Goal: Task Accomplishment & Management: Complete application form

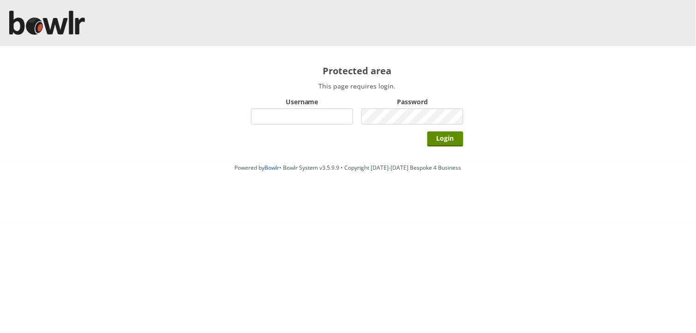
click at [296, 117] on input "Username" at bounding box center [302, 117] width 102 height 16
type input "hornseaindoorbowlsclub"
click at [428, 132] on input "Login" at bounding box center [446, 139] width 36 height 15
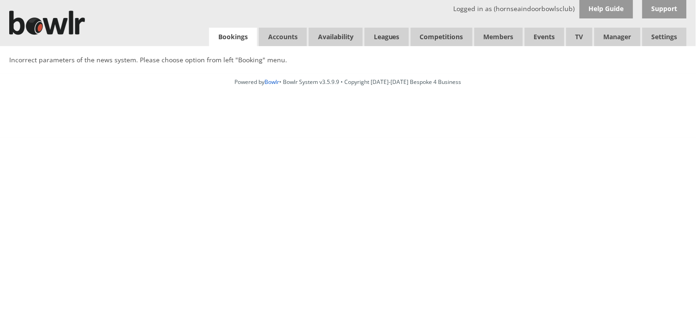
click at [246, 34] on link "Bookings" at bounding box center [233, 37] width 48 height 19
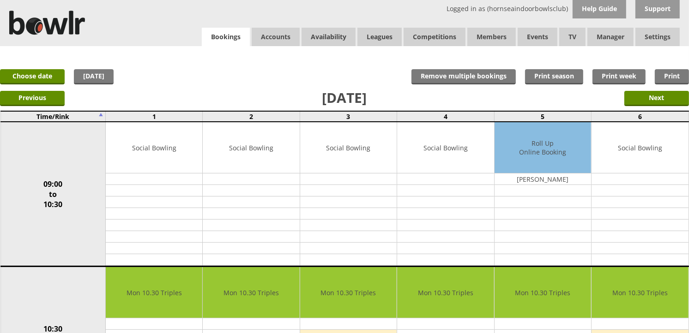
click at [223, 32] on link "Bookings" at bounding box center [226, 37] width 48 height 19
click at [211, 34] on link "Bookings" at bounding box center [226, 37] width 48 height 19
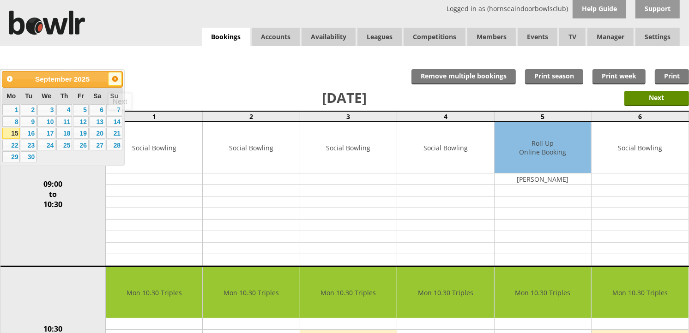
click at [116, 77] on span "Next" at bounding box center [114, 78] width 7 height 7
click at [112, 136] on link "19" at bounding box center [114, 133] width 16 height 11
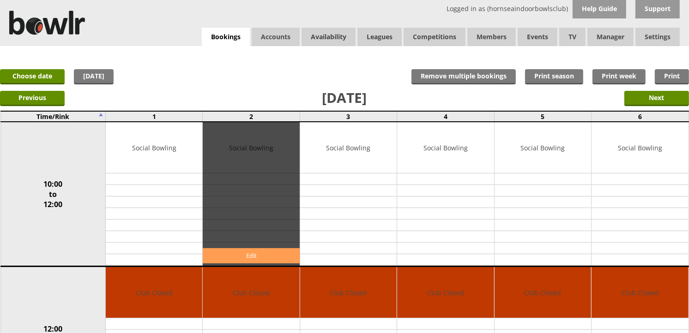
click at [233, 258] on link "Edit" at bounding box center [251, 255] width 96 height 15
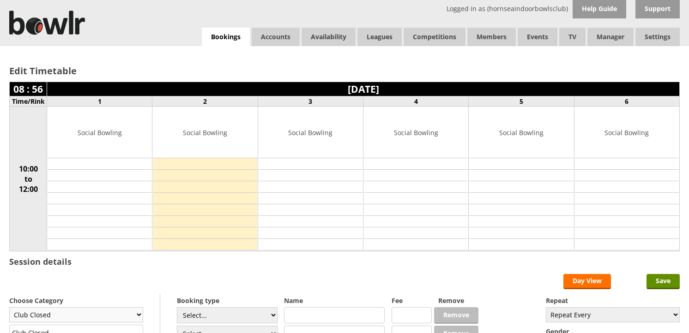
click at [103, 307] on select "Club Closed Singles League Triples League Pairs League Friendly Social Bowling …" at bounding box center [76, 314] width 134 height 15
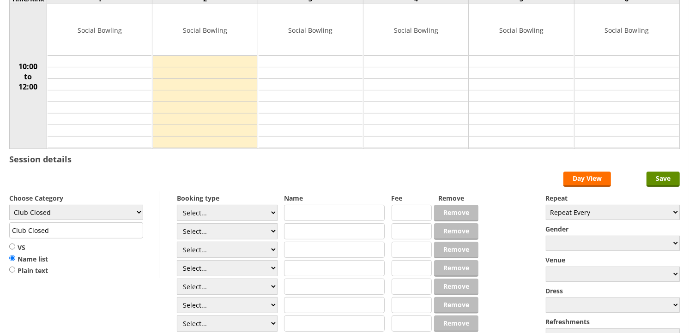
select select "137"
click at [9, 205] on select "Club Closed Singles League Triples League Pairs League Friendly Social Bowling …" at bounding box center [76, 212] width 134 height 15
type input "National Game"
click at [261, 213] on select "Select... Club Competition (Member) Club Competition (Visitor) National (Member…" at bounding box center [227, 213] width 101 height 16
select select "1_46"
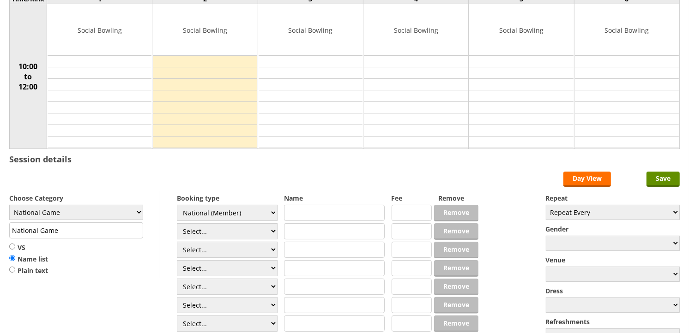
click at [177, 205] on select "Select... Club Competition (Member) Club Competition (Visitor) National (Member…" at bounding box center [227, 213] width 101 height 16
type input "6.0000"
drag, startPoint x: 250, startPoint y: 231, endPoint x: 252, endPoint y: 223, distance: 8.5
click at [250, 231] on select "Select... Club Competition (Member) Club Competition (Visitor) National (Member…" at bounding box center [227, 231] width 101 height 16
select select "1_46"
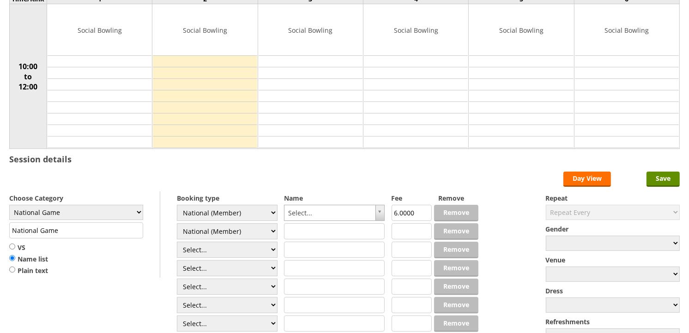
click at [177, 224] on select "Select... Club Competition (Member) Club Competition (Visitor) National (Member…" at bounding box center [227, 231] width 101 height 16
type input "6.0000"
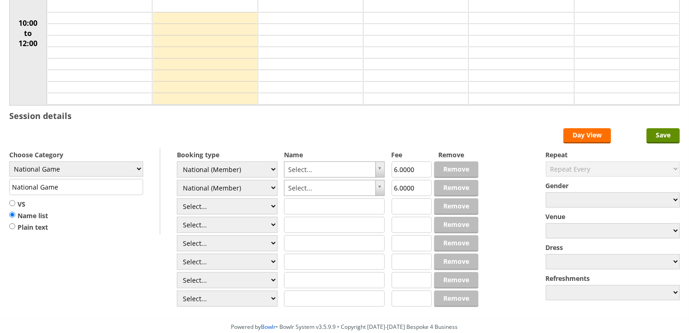
scroll to position [197, 0]
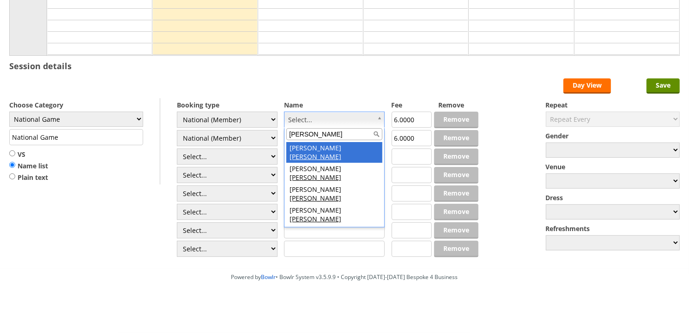
type input "clark"
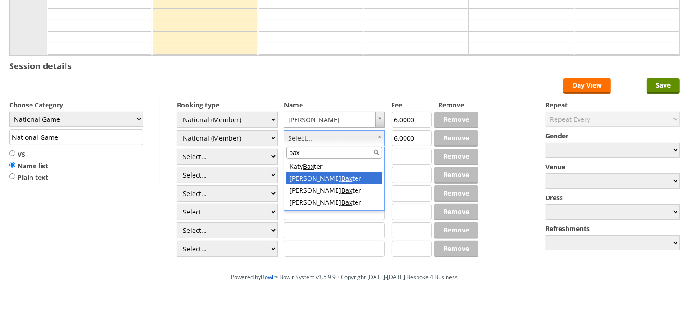
type input "bax"
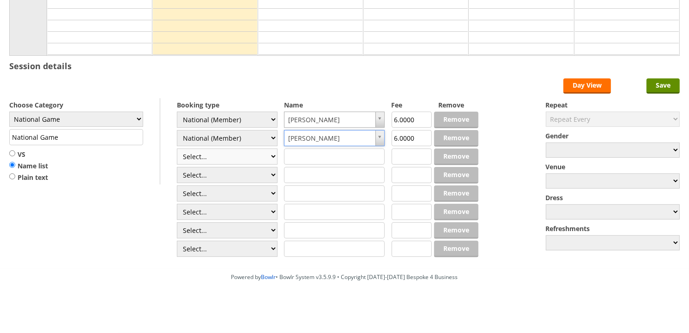
click at [260, 158] on select "Select... Club Competition (Member) Club Competition (Visitor) National (Member…" at bounding box center [227, 157] width 101 height 16
click at [121, 185] on form "Save Day View Choose Category Club Closed Singles League Triples League Pairs L…" at bounding box center [344, 168] width 670 height 181
click at [128, 182] on div "Choose Category Club Closed Singles League Triples League Pairs League Friendly…" at bounding box center [84, 141] width 151 height 86
click at [651, 88] on input "Save" at bounding box center [662, 85] width 33 height 15
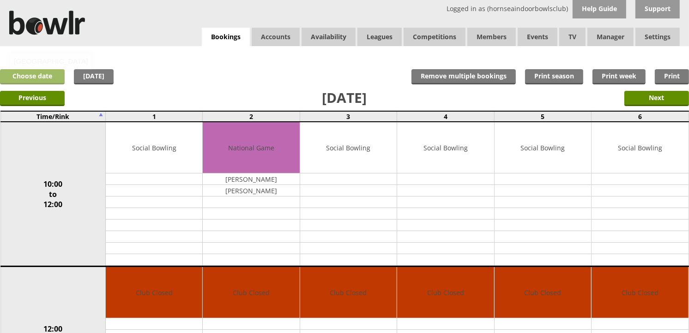
click at [51, 76] on link "Choose date" at bounding box center [32, 76] width 65 height 15
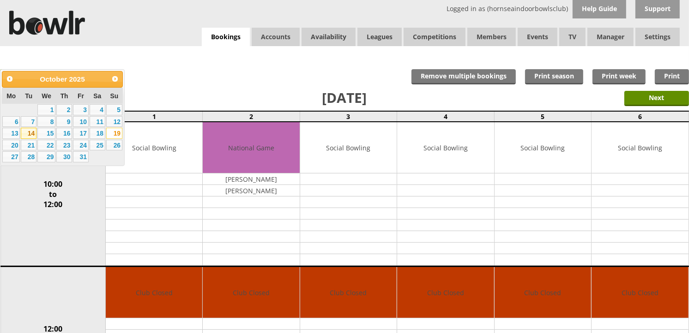
click at [33, 136] on link "14" at bounding box center [29, 133] width 16 height 11
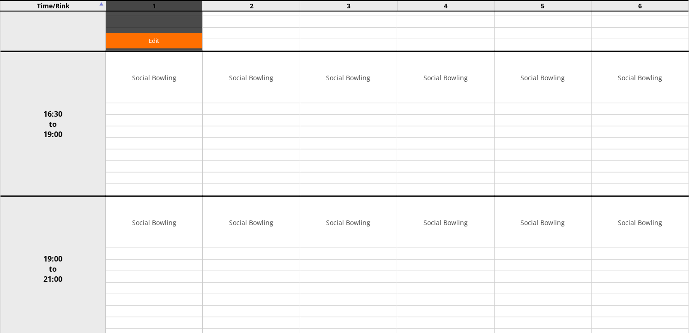
scroll to position [667, 0]
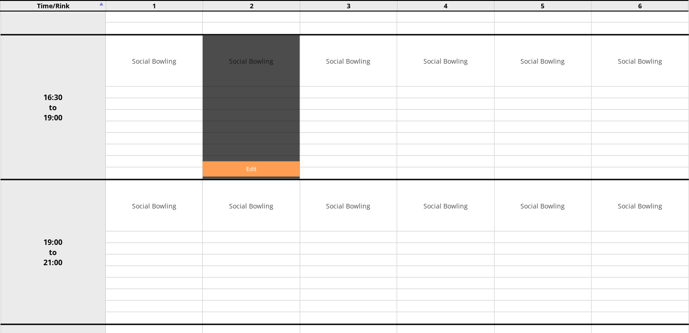
click at [251, 167] on link "Edit" at bounding box center [251, 169] width 96 height 15
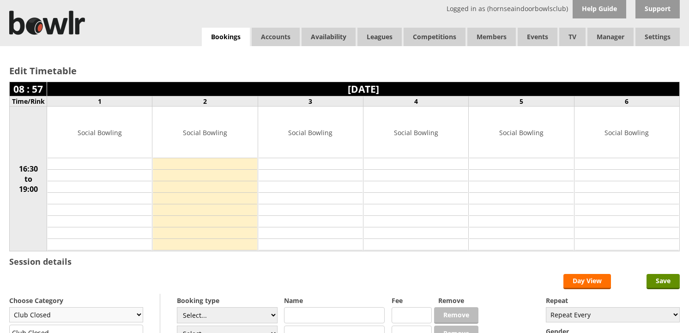
click at [140, 307] on select "Club Closed Singles League Triples League Pairs League Friendly Social Bowling …" at bounding box center [76, 314] width 134 height 15
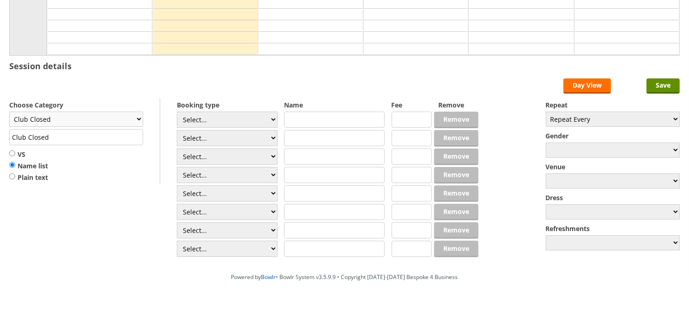
scroll to position [197, 0]
select select "137"
click at [9, 112] on select "Club Closed Singles League Triples League Pairs League Friendly Social Bowling …" at bounding box center [76, 119] width 134 height 15
type input "National Game"
click at [198, 119] on select "Select... Club Competition (Member) Club Competition (Visitor) National (Member…" at bounding box center [227, 120] width 101 height 16
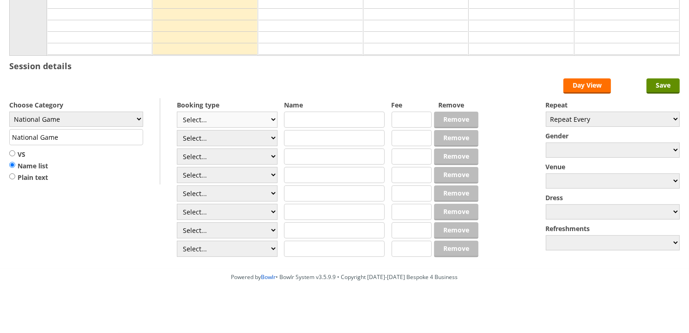
select select "1_46"
click at [177, 112] on select "Select... Club Competition (Member) Club Competition (Visitor) National (Member…" at bounding box center [227, 120] width 101 height 16
type input "6.0000"
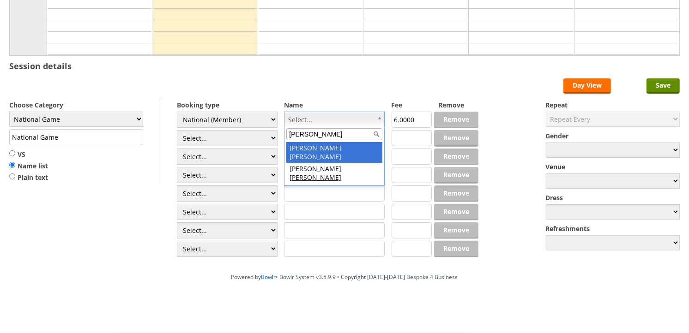
type input "dan"
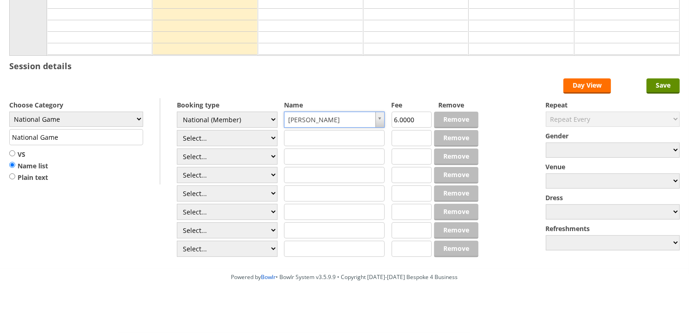
click at [333, 144] on input "text" at bounding box center [334, 138] width 101 height 16
click at [273, 133] on select "Select... Club Competition (Member) Club Competition (Visitor) National (Member…" at bounding box center [227, 138] width 101 height 16
click at [293, 81] on form "Save Day View Choose Category Club Closed Singles League Triples League Pairs L…" at bounding box center [344, 168] width 670 height 181
click at [265, 145] on select "Select... Club Competition (Member) Club Competition (Visitor) National (Member…" at bounding box center [227, 138] width 101 height 16
select select "1_46"
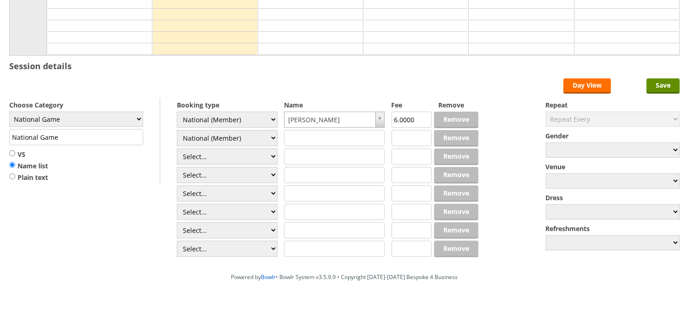
click at [177, 130] on select "Select... Club Competition (Member) Club Competition (Visitor) National (Member…" at bounding box center [227, 138] width 101 height 16
type input "6.0000"
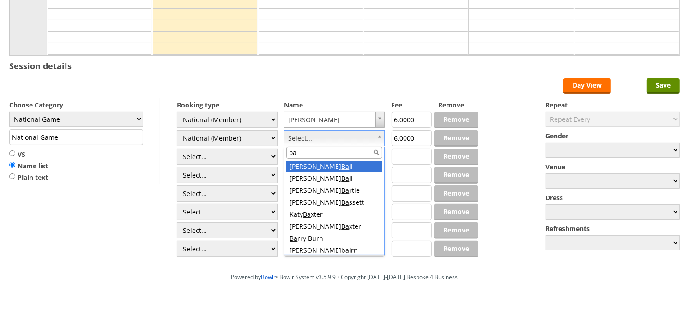
type input "bak"
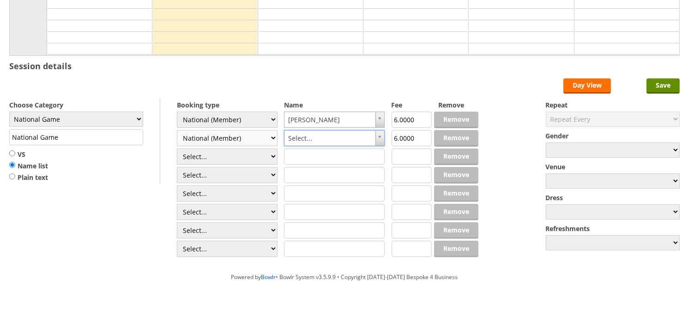
click at [269, 132] on select "Select... Club Competition (Member) Club Competition (Visitor) National (Member…" at bounding box center [227, 138] width 101 height 16
select select
click at [177, 130] on select "Select... Club Competition (Member) Club Competition (Visitor) National (Member…" at bounding box center [227, 138] width 101 height 16
click at [312, 135] on input "text" at bounding box center [334, 138] width 101 height 16
type input "."
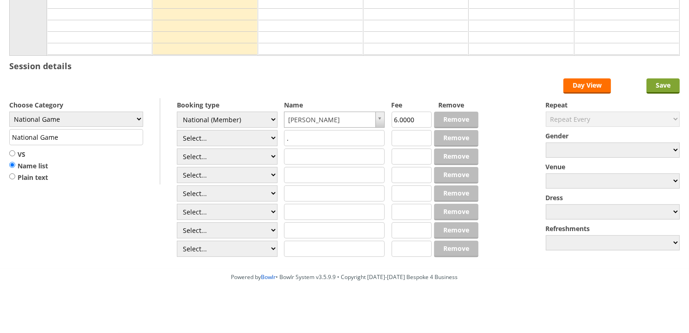
click at [661, 82] on input "Save" at bounding box center [662, 85] width 33 height 15
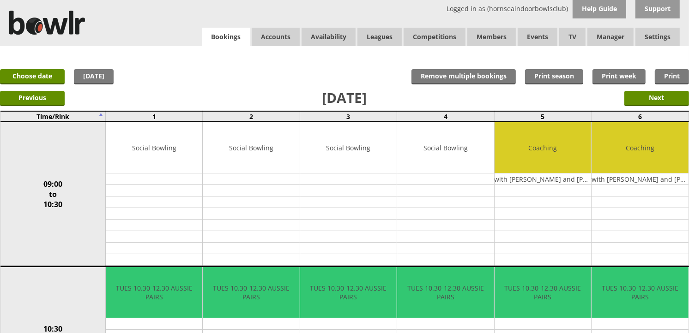
click at [219, 43] on link "Bookings" at bounding box center [226, 37] width 48 height 19
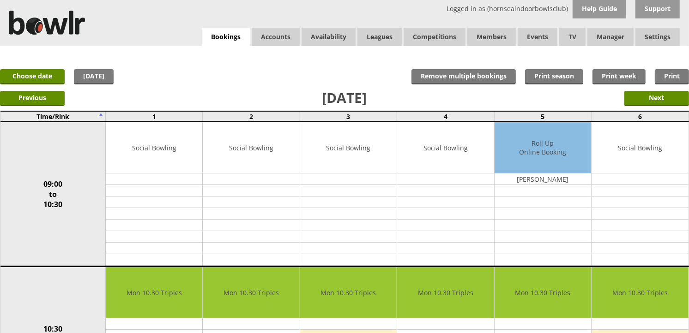
click at [223, 40] on link "Bookings" at bounding box center [226, 37] width 48 height 19
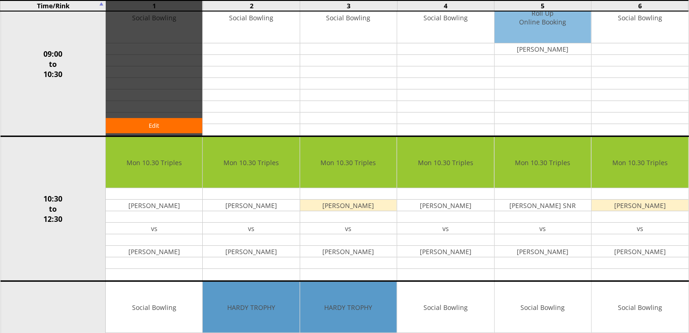
scroll to position [154, 0]
